Goal: Ask a question

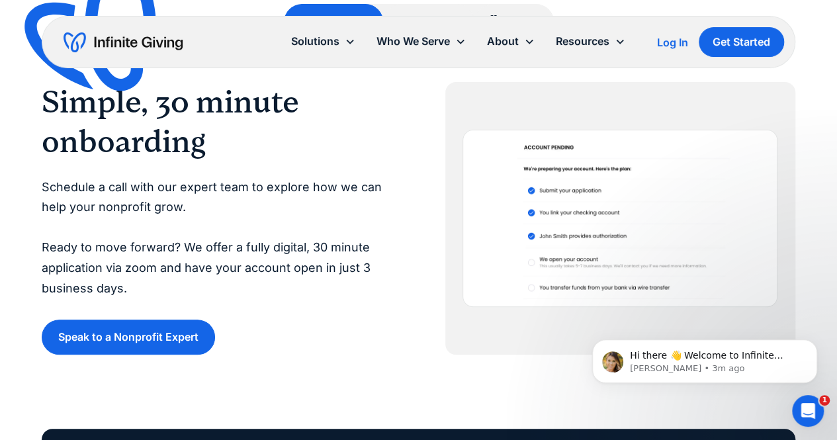
scroll to position [2661, 0]
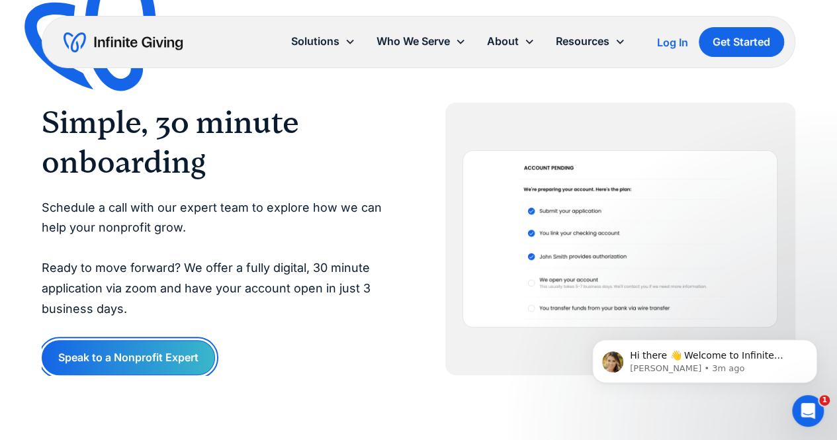
click at [130, 360] on link "Speak to a Nonprofit Expert" at bounding box center [128, 357] width 173 height 35
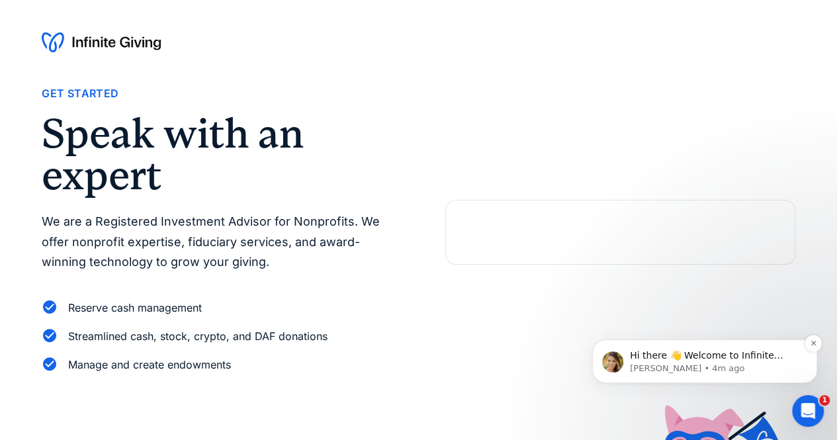
click at [707, 364] on p "[PERSON_NAME] • 4m ago" at bounding box center [715, 369] width 171 height 12
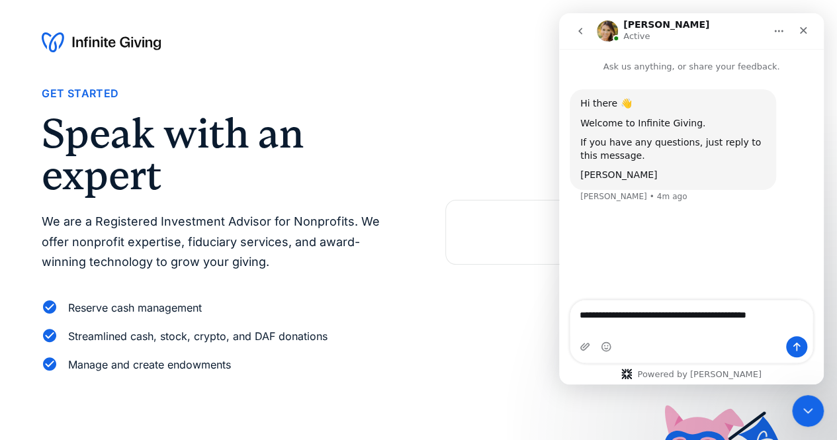
type textarea "**********"
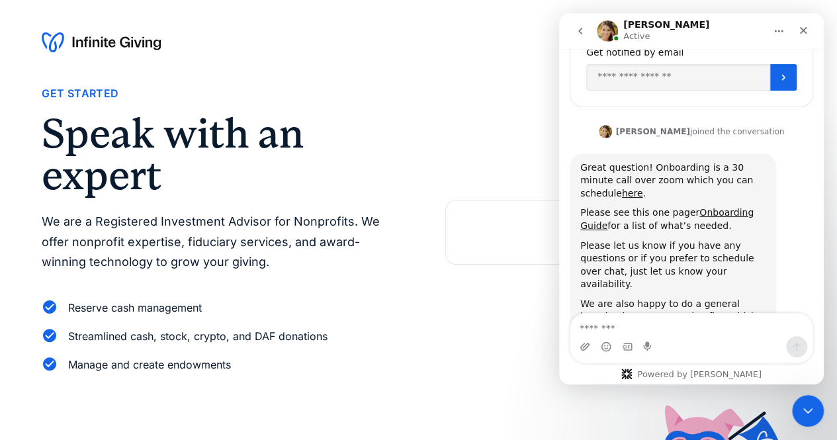
scroll to position [324, 0]
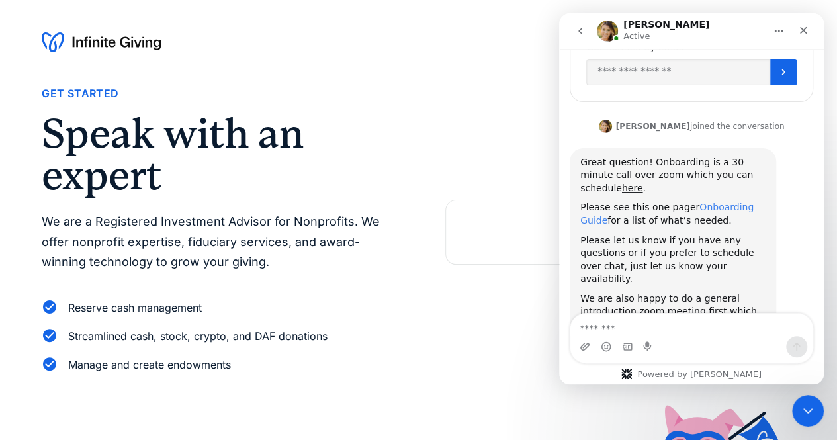
click at [744, 202] on link "Onboarding Guide" at bounding box center [666, 214] width 173 height 24
click at [643, 183] on link "here" at bounding box center [632, 188] width 21 height 11
